Goal: Information Seeking & Learning: Learn about a topic

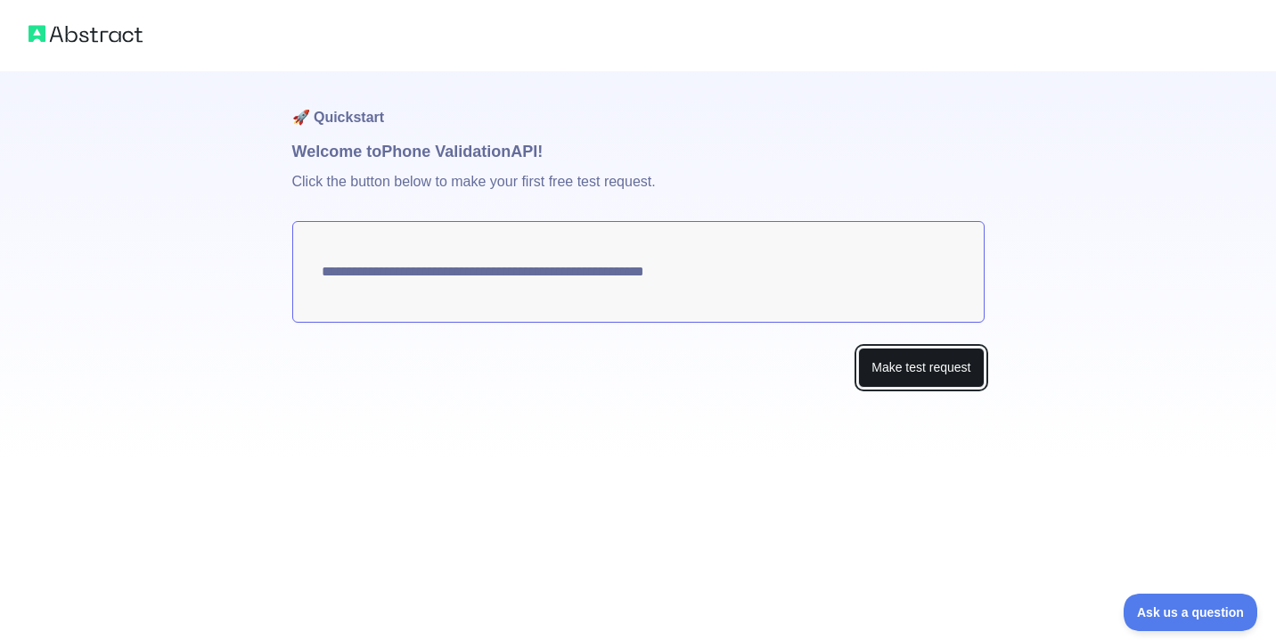
click at [869, 361] on button "Make test request" at bounding box center [921, 367] width 126 height 40
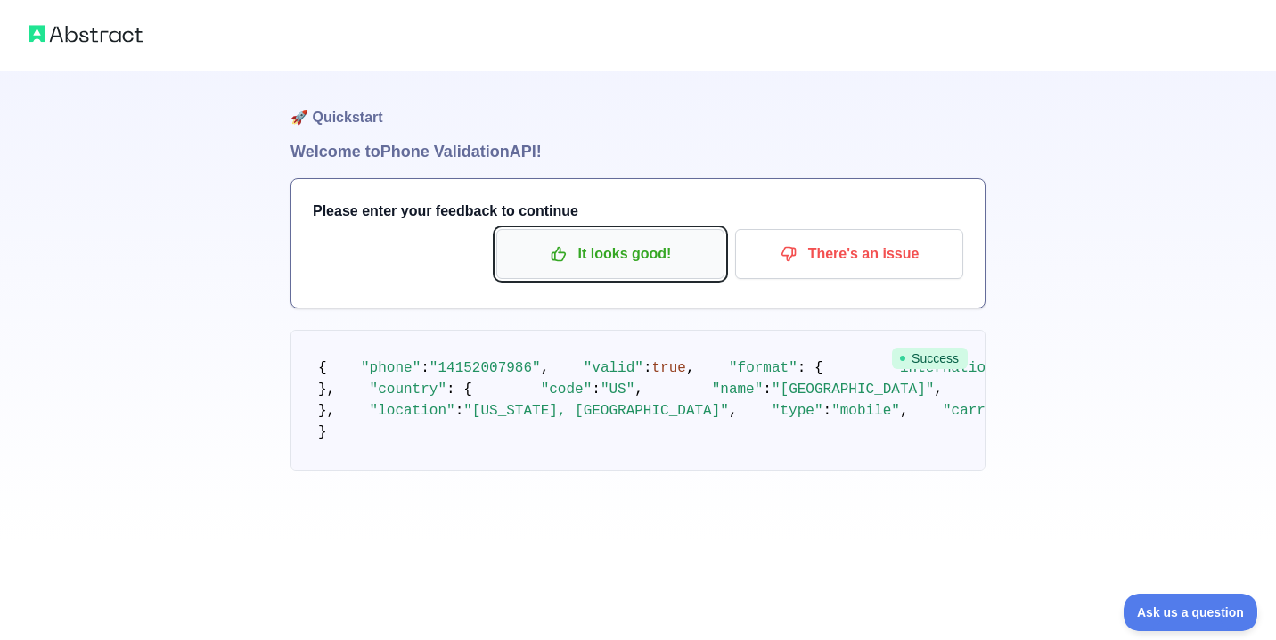
click at [660, 257] on p "It looks good!" at bounding box center [610, 254] width 201 height 30
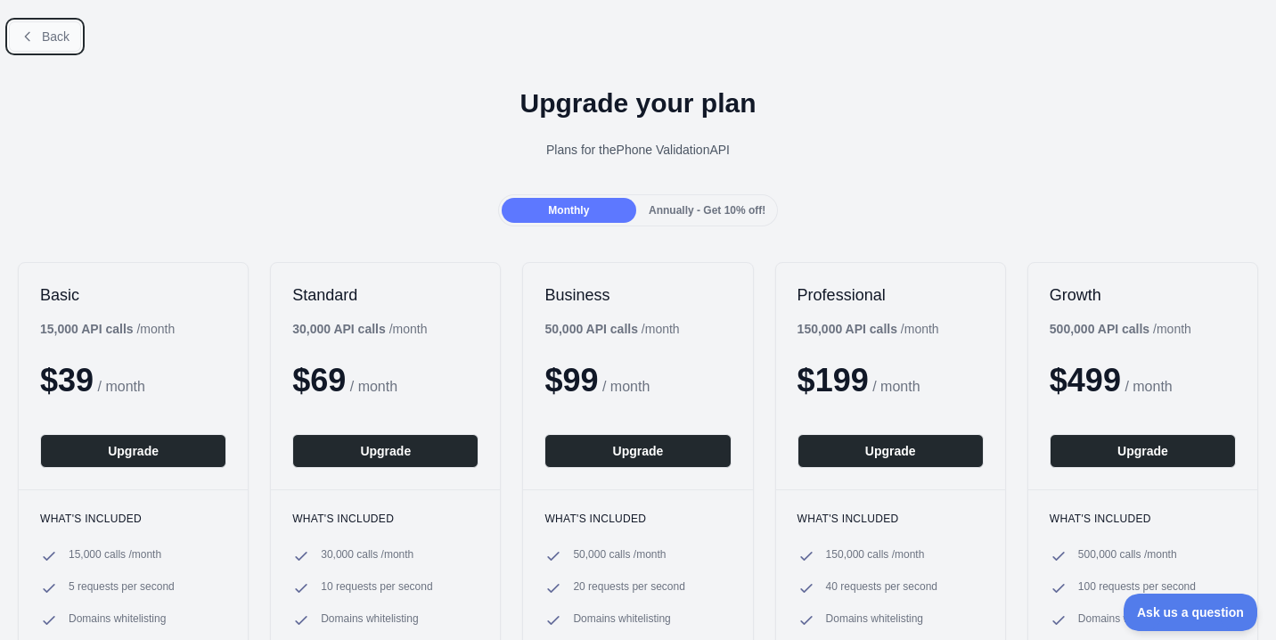
click at [61, 43] on span "Back" at bounding box center [56, 36] width 28 height 14
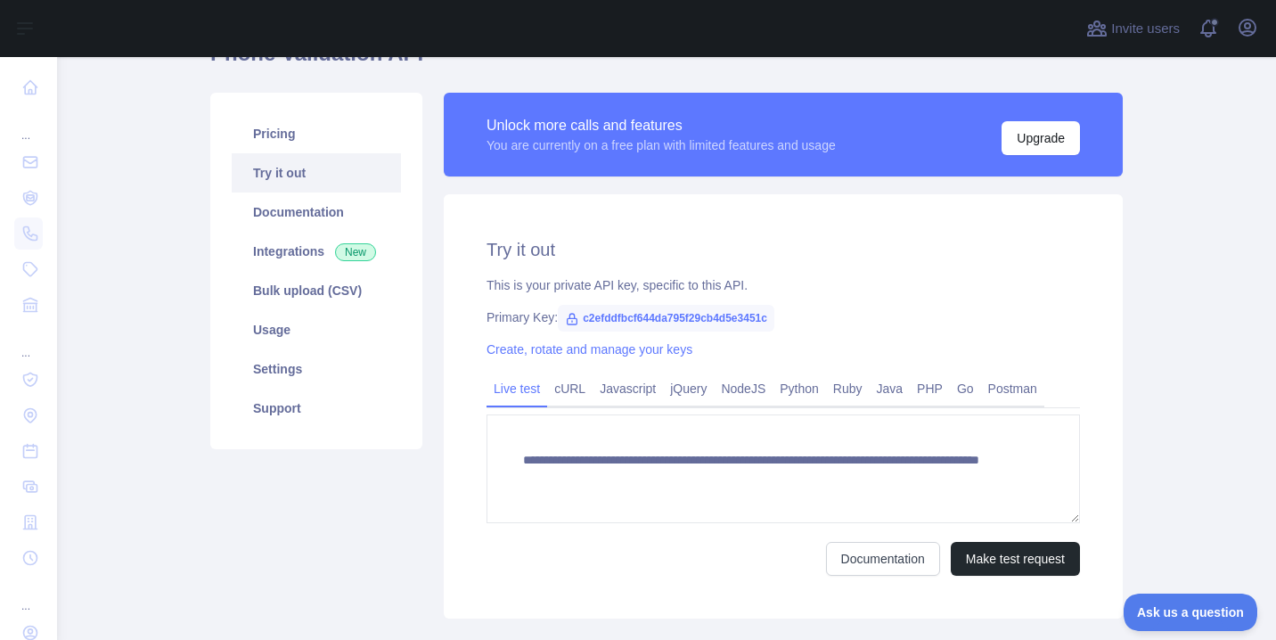
scroll to position [145, 0]
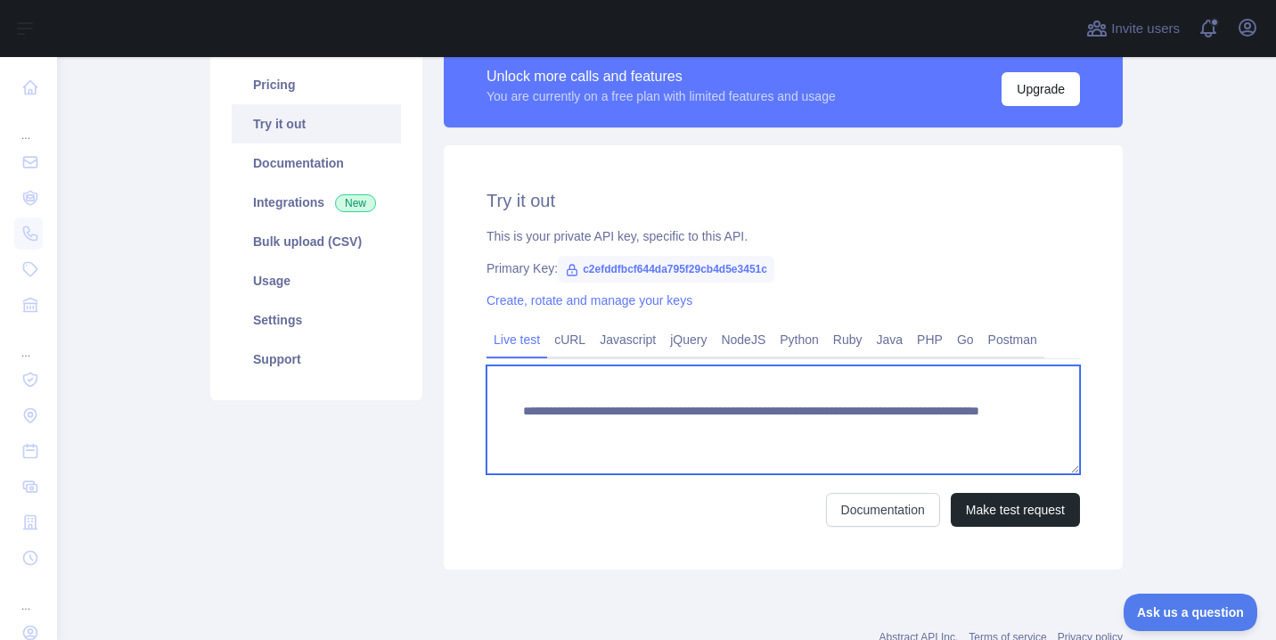
drag, startPoint x: 857, startPoint y: 428, endPoint x: 936, endPoint y: 425, distance: 79.3
click at [937, 425] on textarea "**********" at bounding box center [782, 419] width 593 height 109
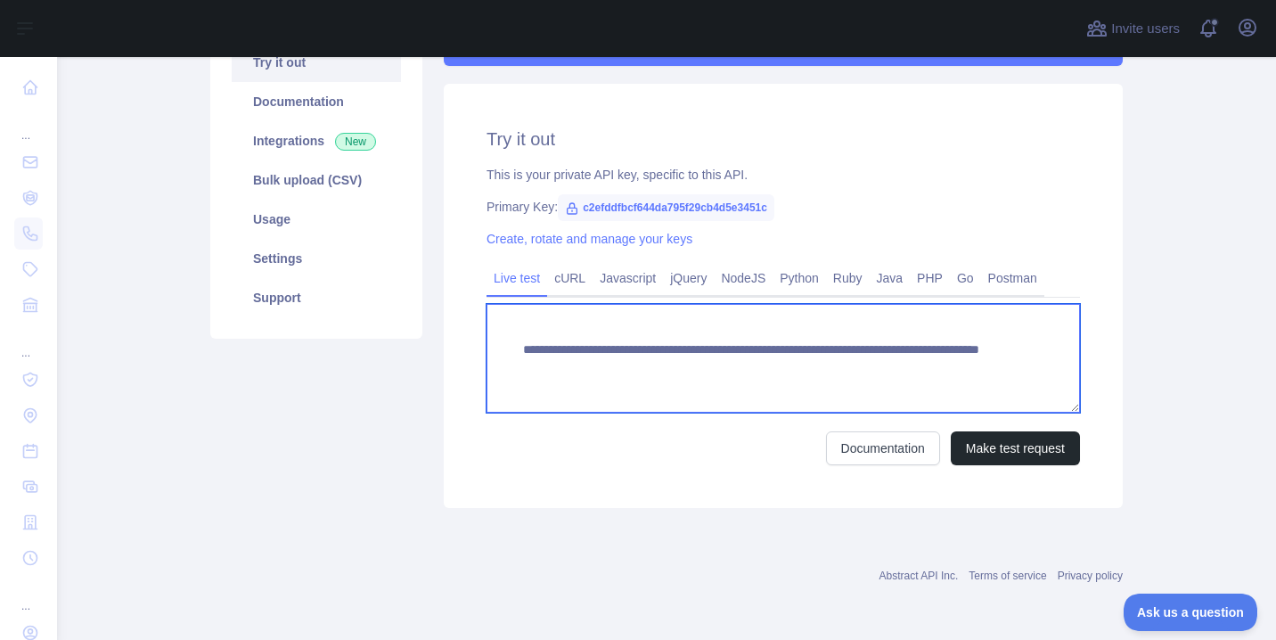
scroll to position [205, 0]
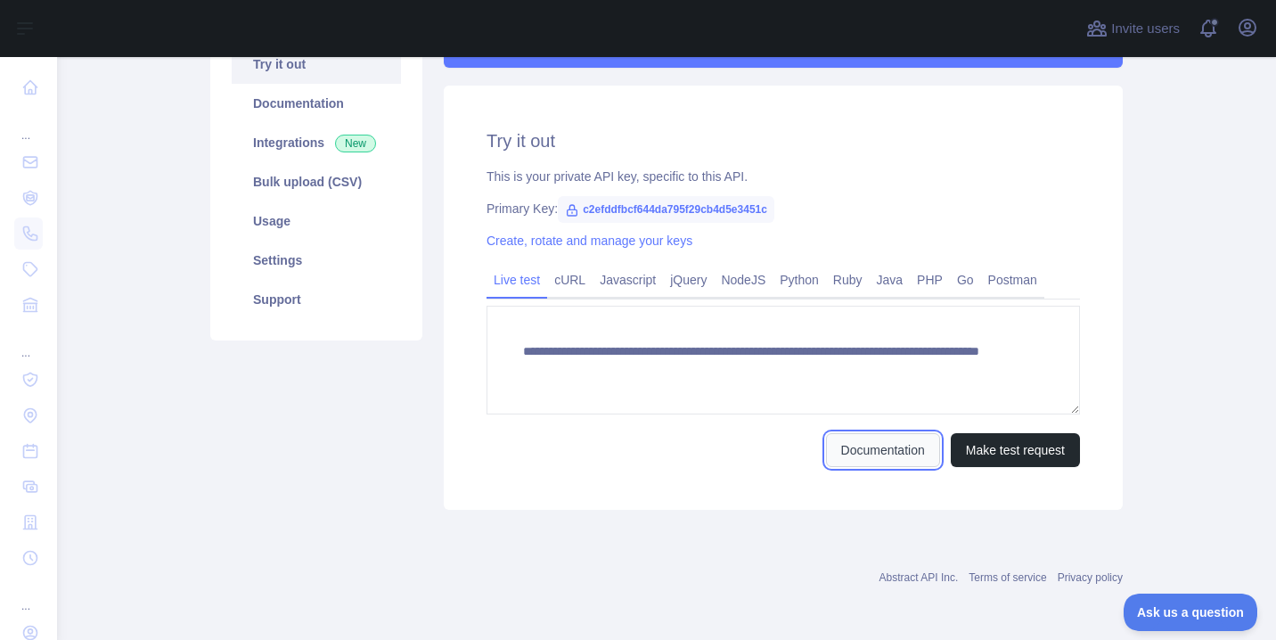
click at [909, 461] on link "Documentation" at bounding box center [883, 450] width 114 height 34
click at [1037, 445] on button "Make test request" at bounding box center [1015, 450] width 129 height 34
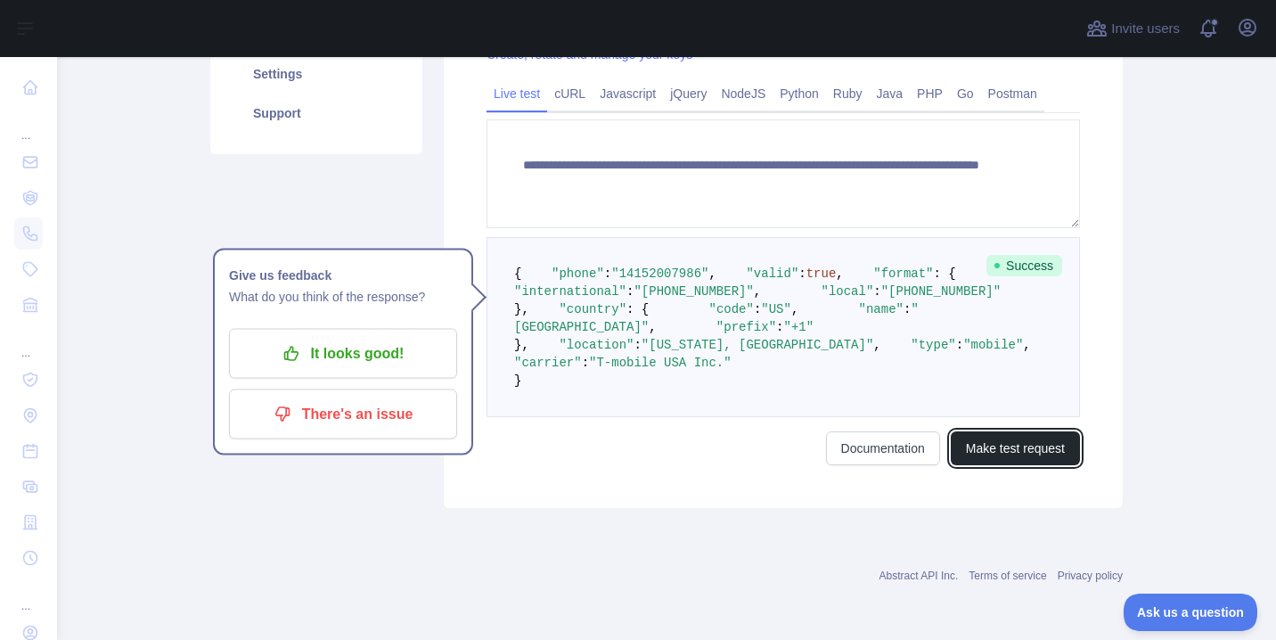
scroll to position [422, 0]
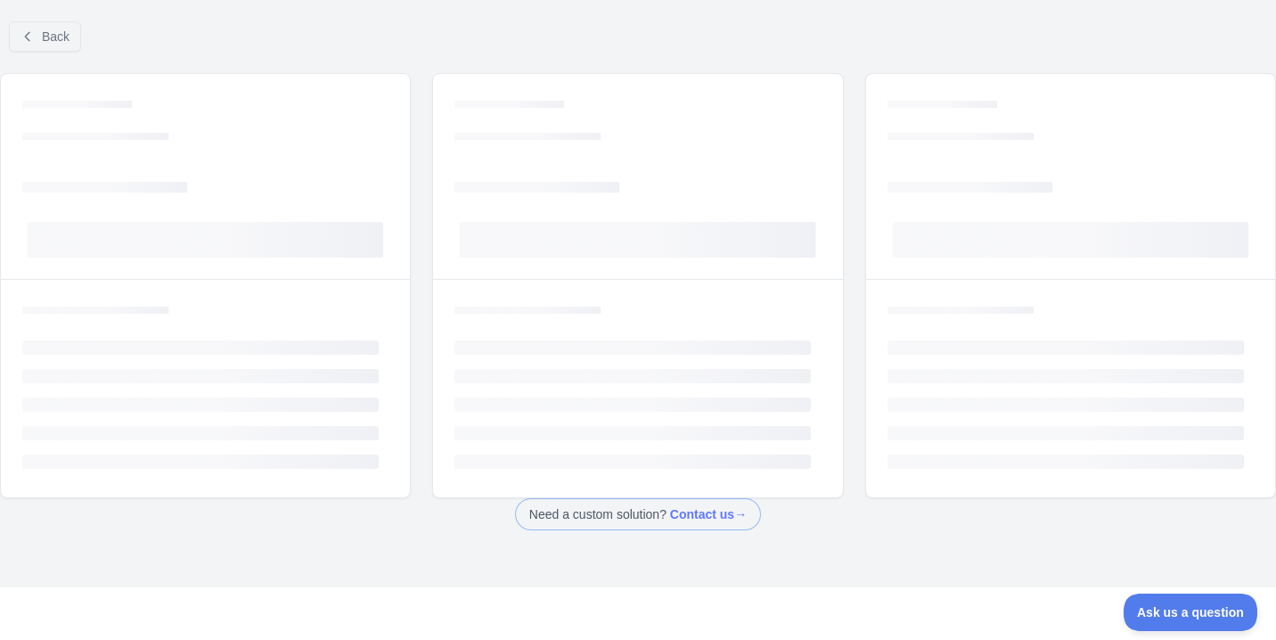
scroll to position [37, 0]
